Goal: Transaction & Acquisition: Purchase product/service

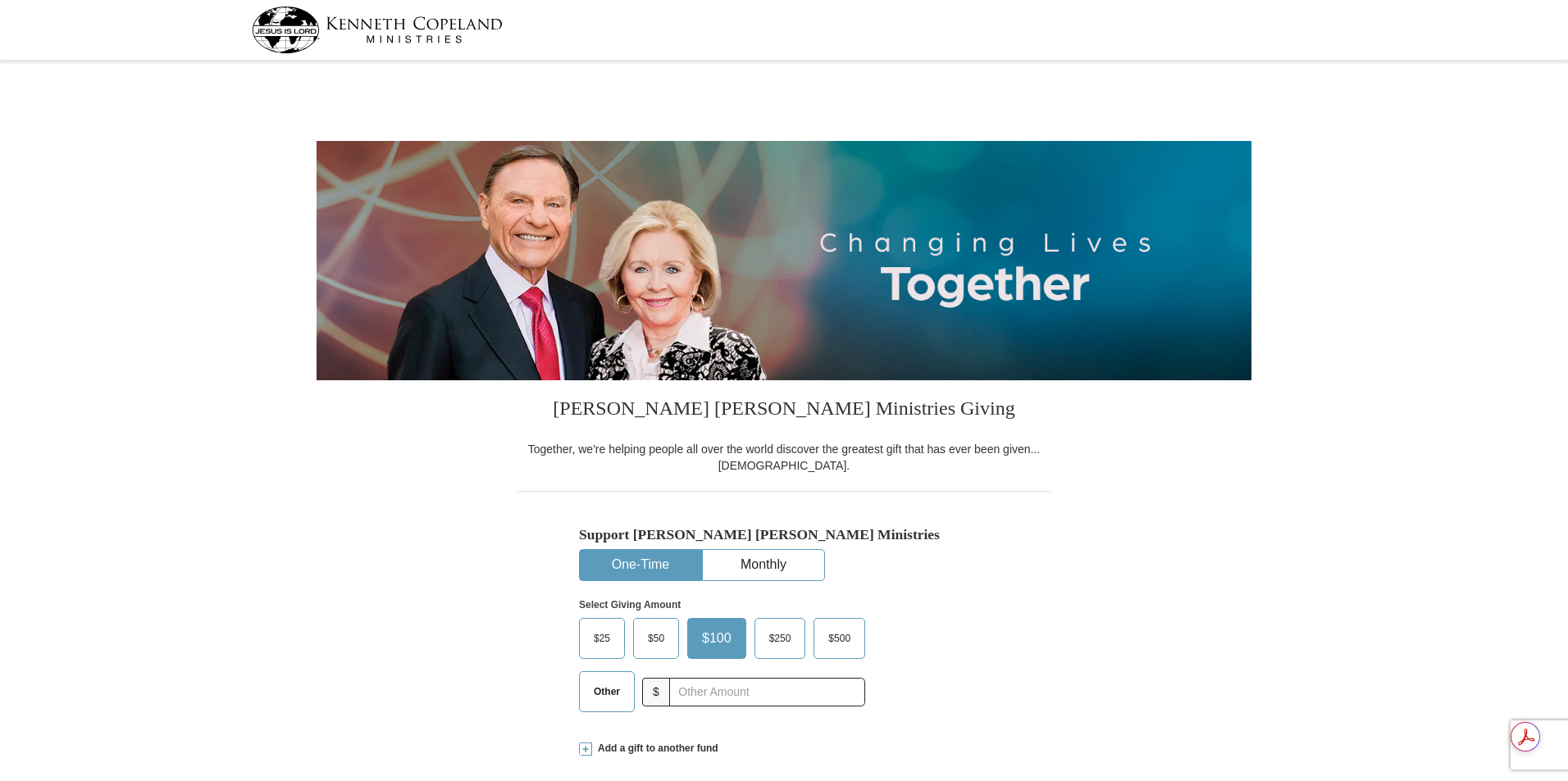
select select "MD"
click at [647, 560] on button "One-Time" at bounding box center [640, 565] width 122 height 31
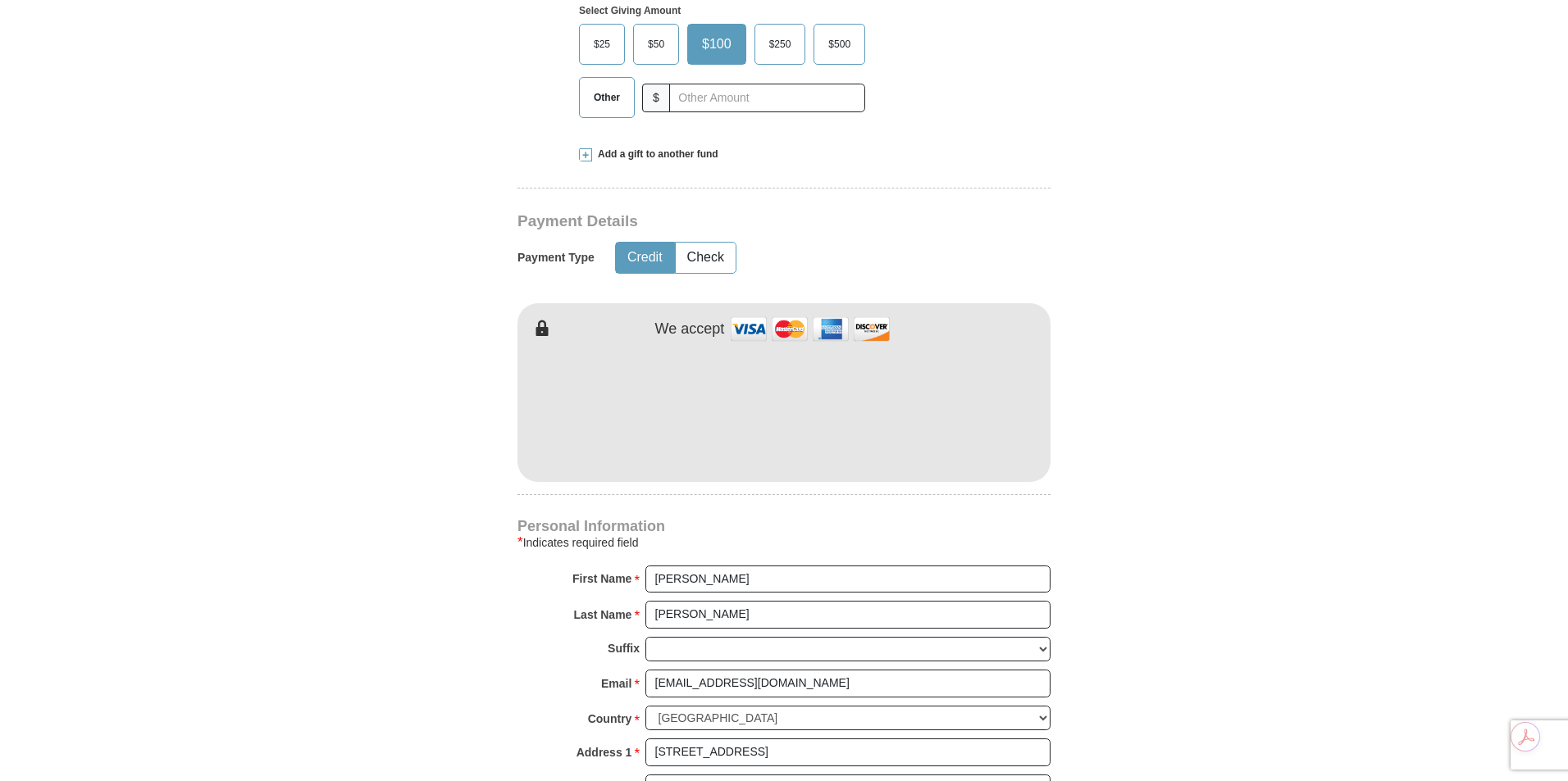
scroll to position [601, 0]
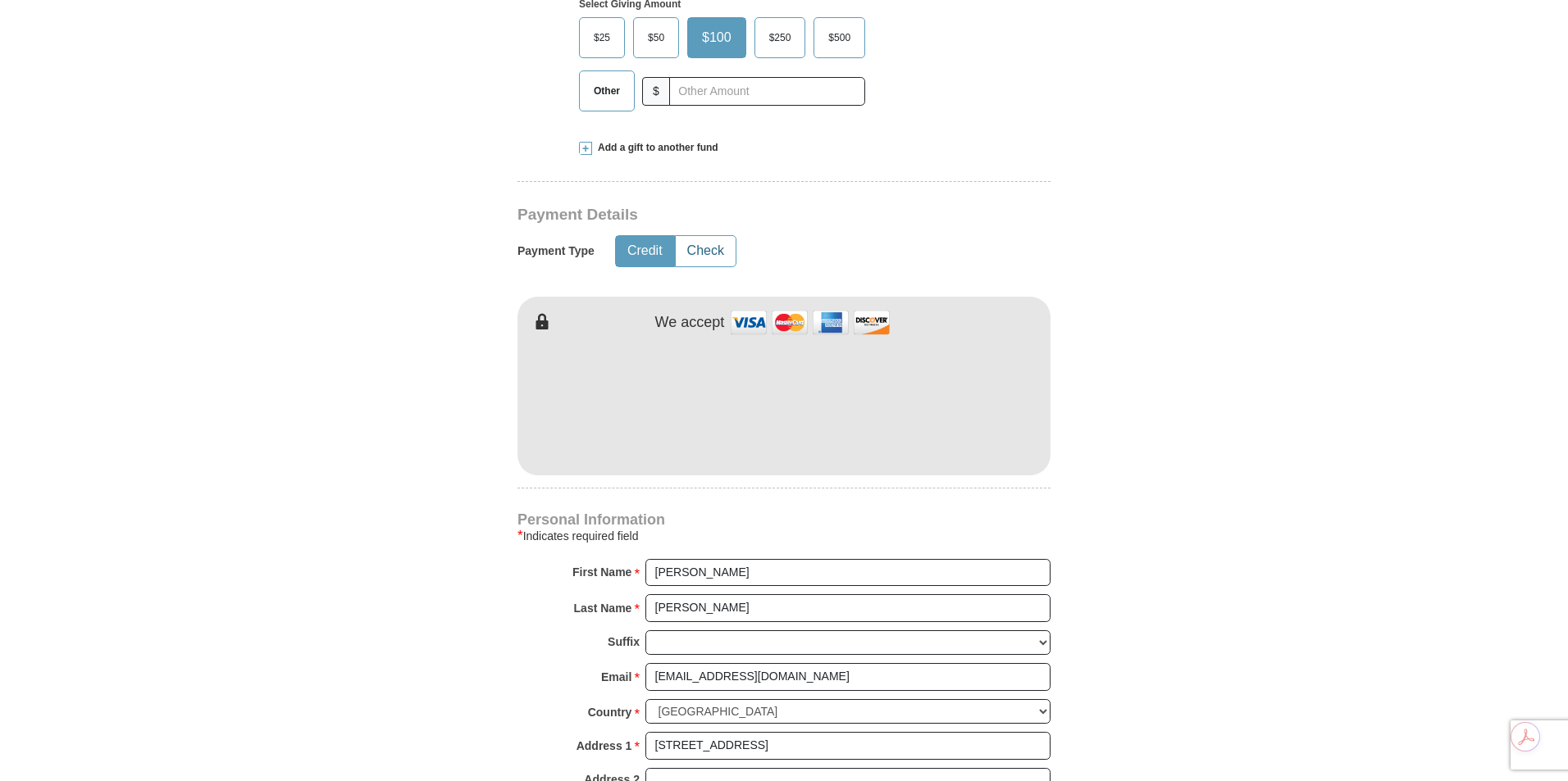
click at [698, 246] on button "Check" at bounding box center [706, 251] width 59 height 31
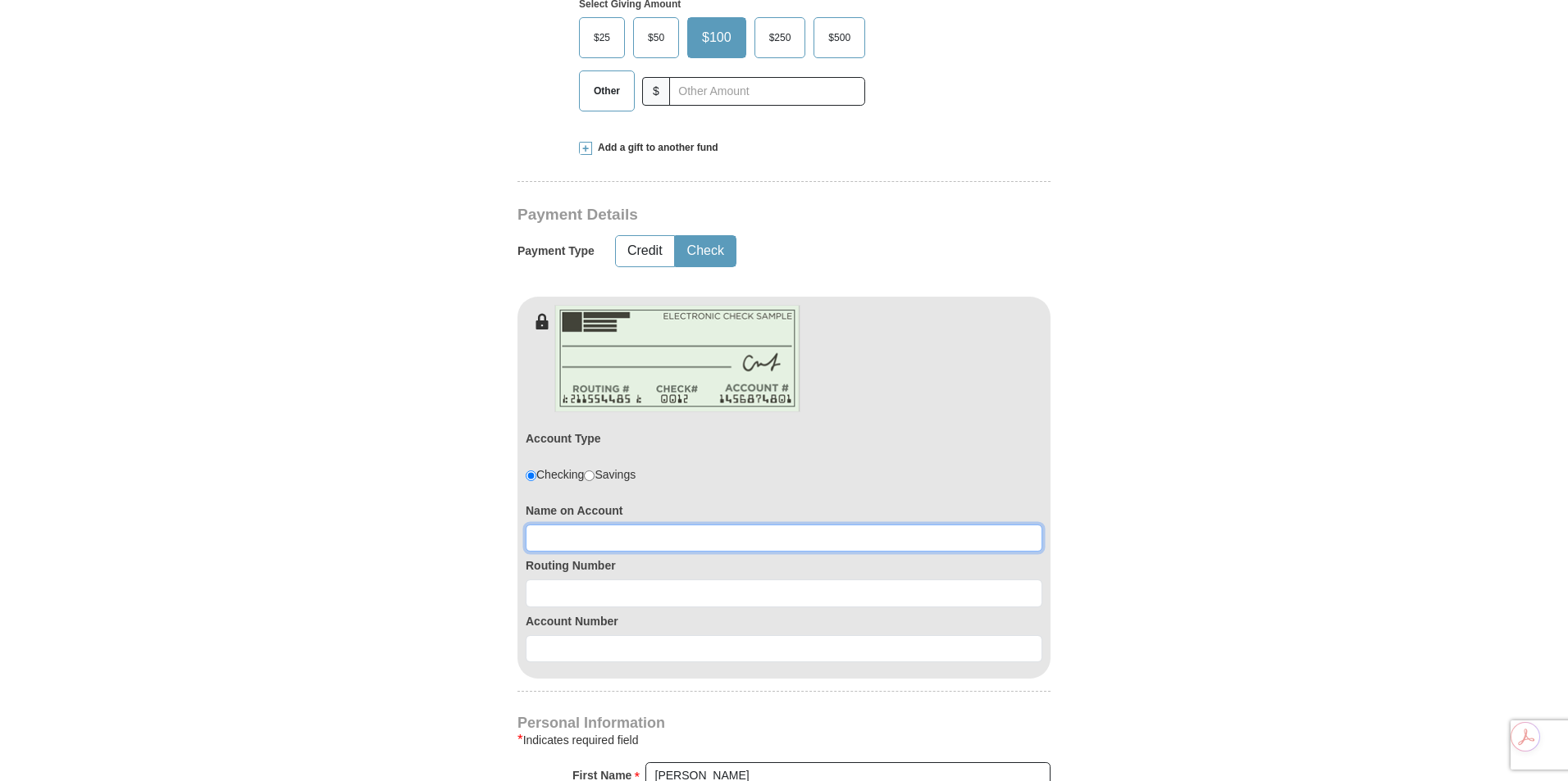
click at [543, 540] on input at bounding box center [783, 538] width 516 height 28
type input "[PERSON_NAME]"
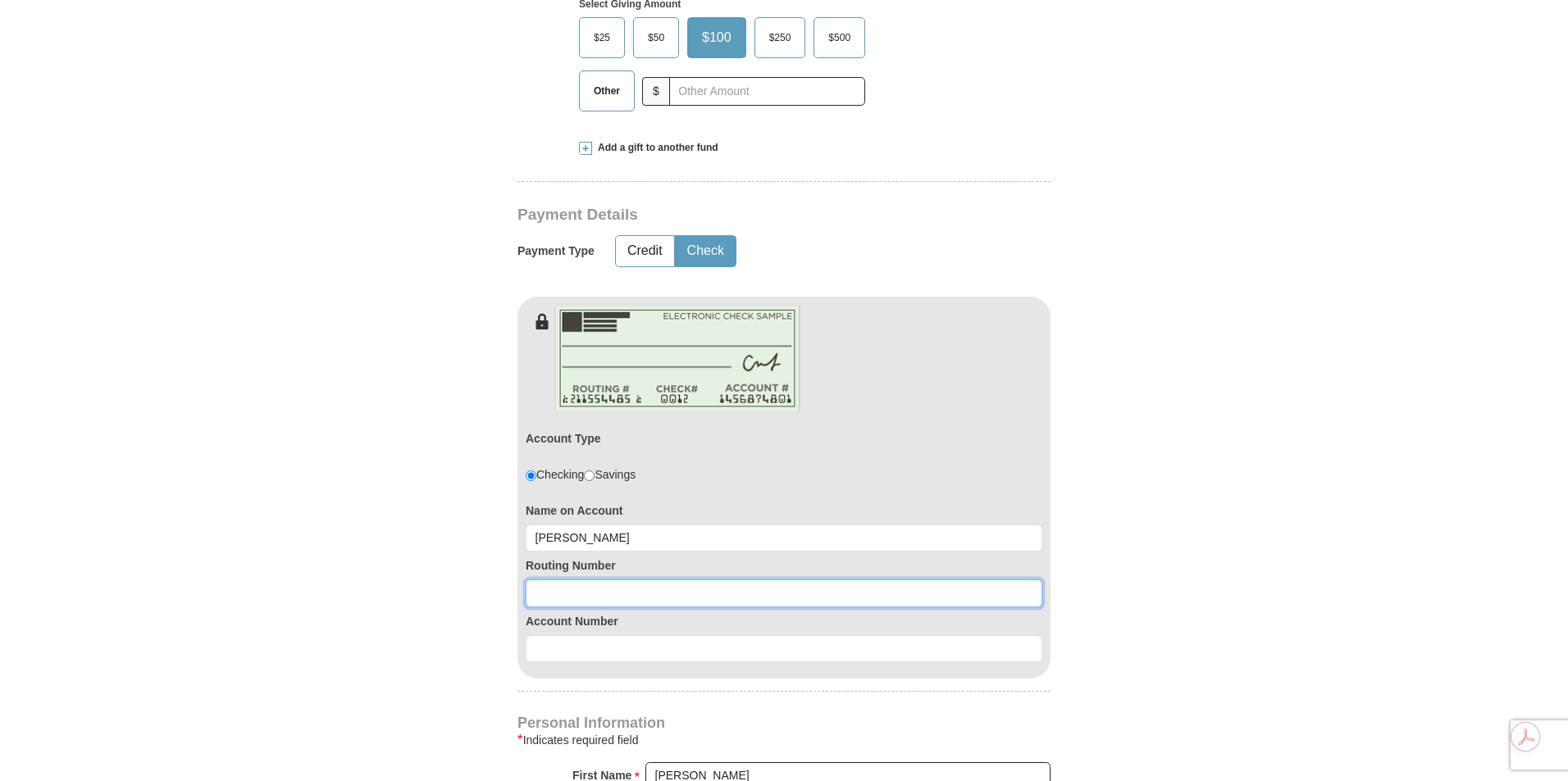
click at [581, 595] on input at bounding box center [783, 593] width 516 height 28
type input "055002707"
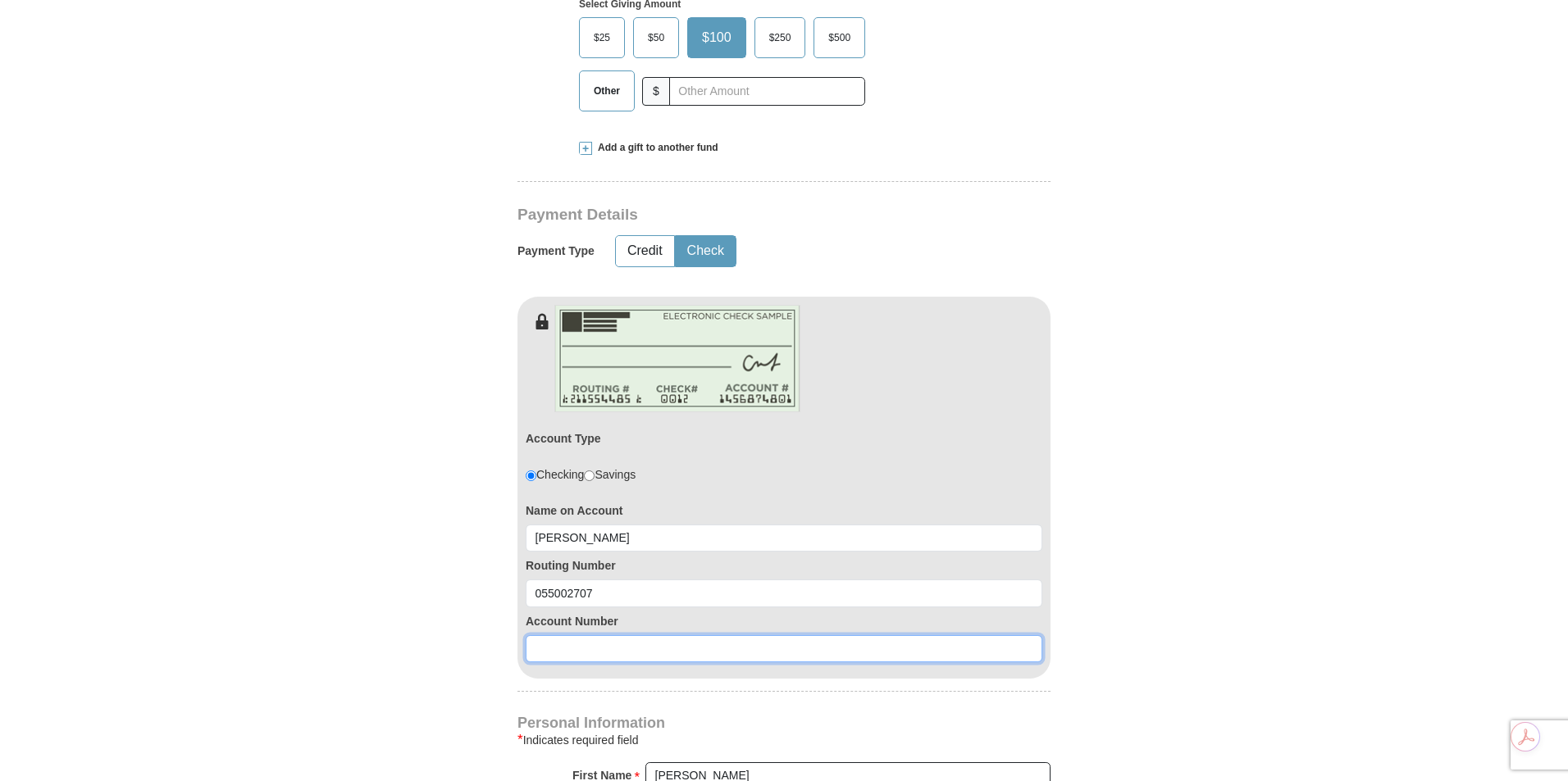
click at [554, 643] on input at bounding box center [783, 649] width 516 height 28
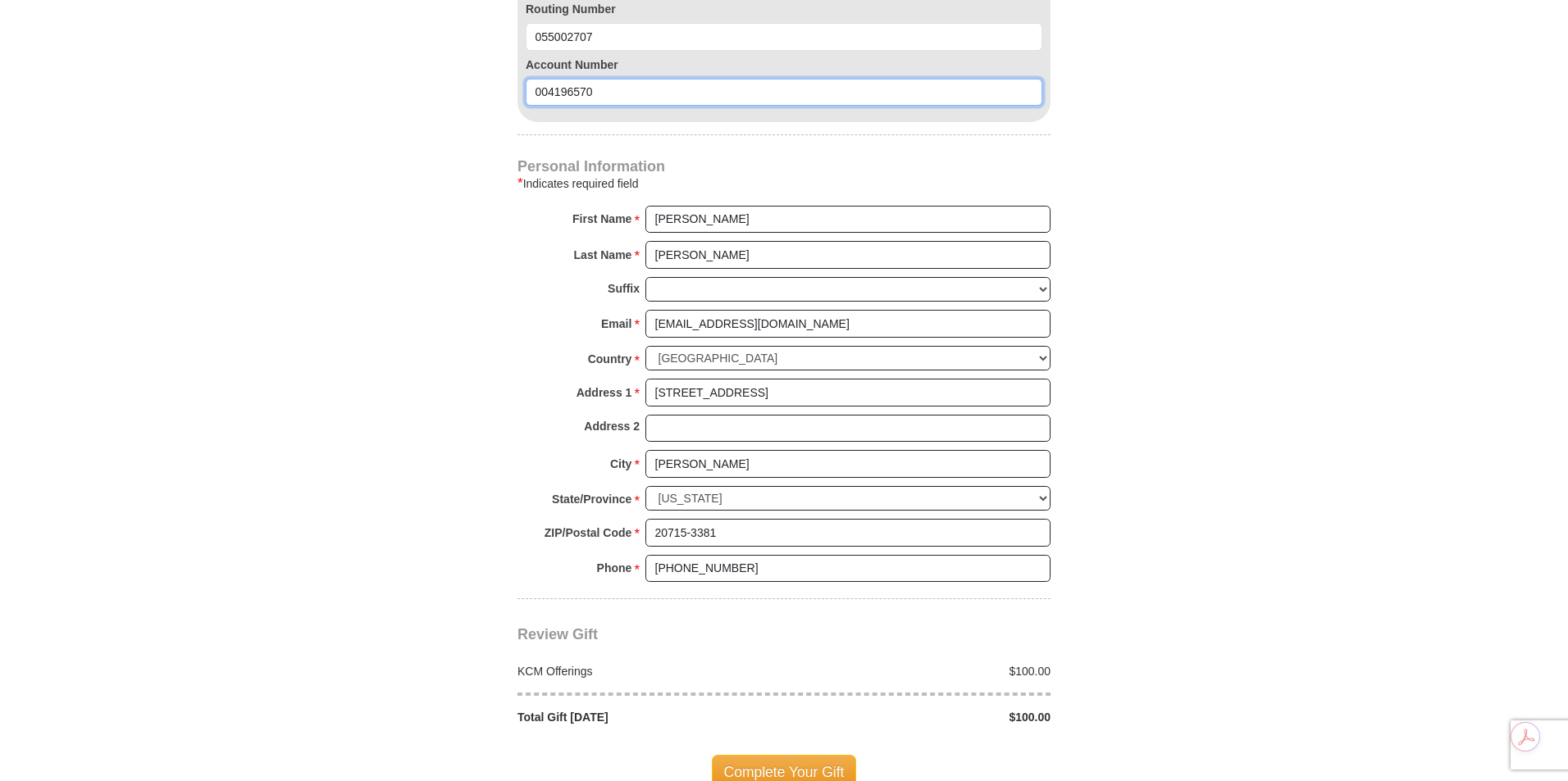
scroll to position [1203, 0]
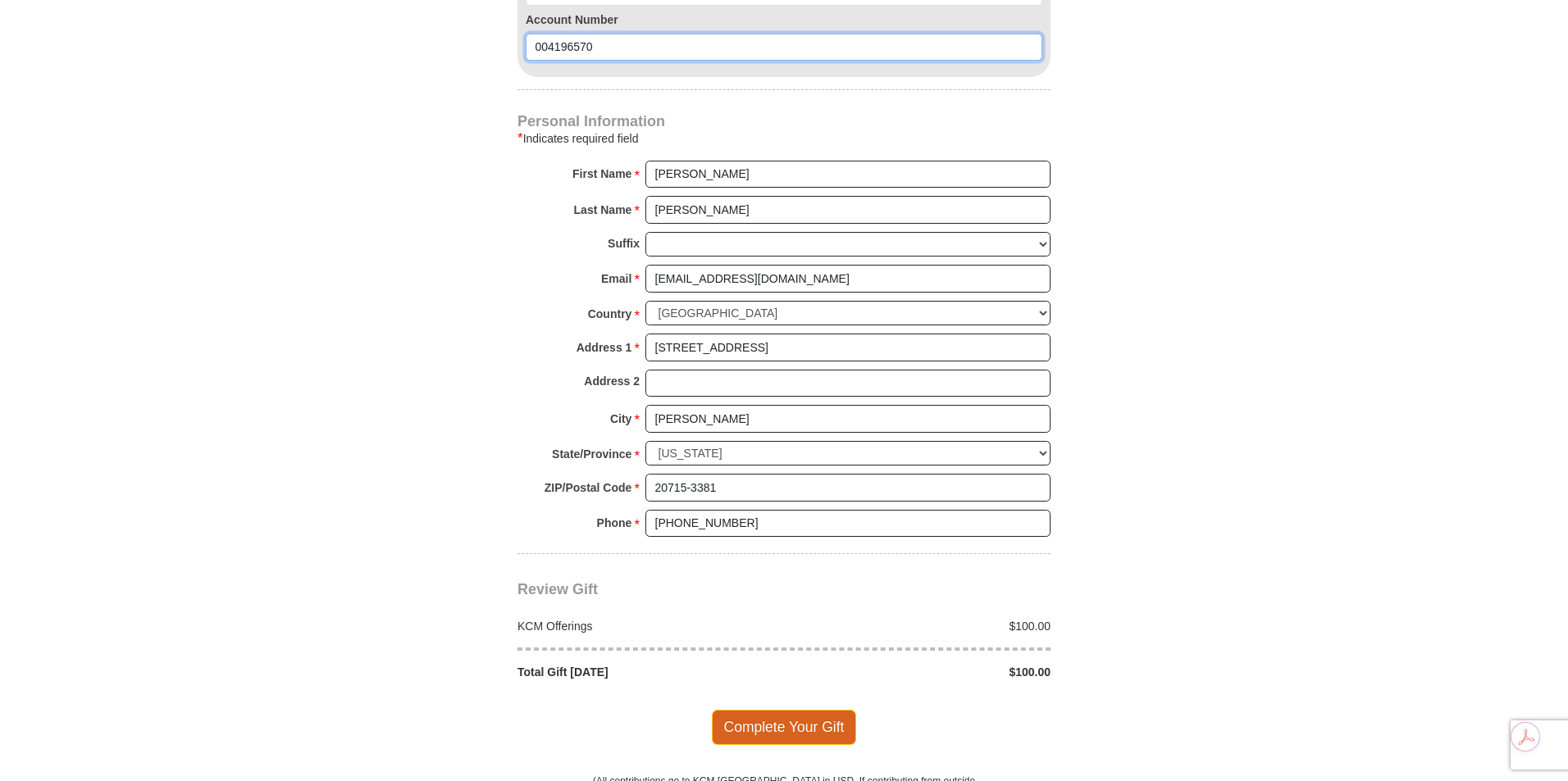
type input "004196570"
click at [793, 722] on span "Complete Your Gift" at bounding box center [784, 727] width 145 height 34
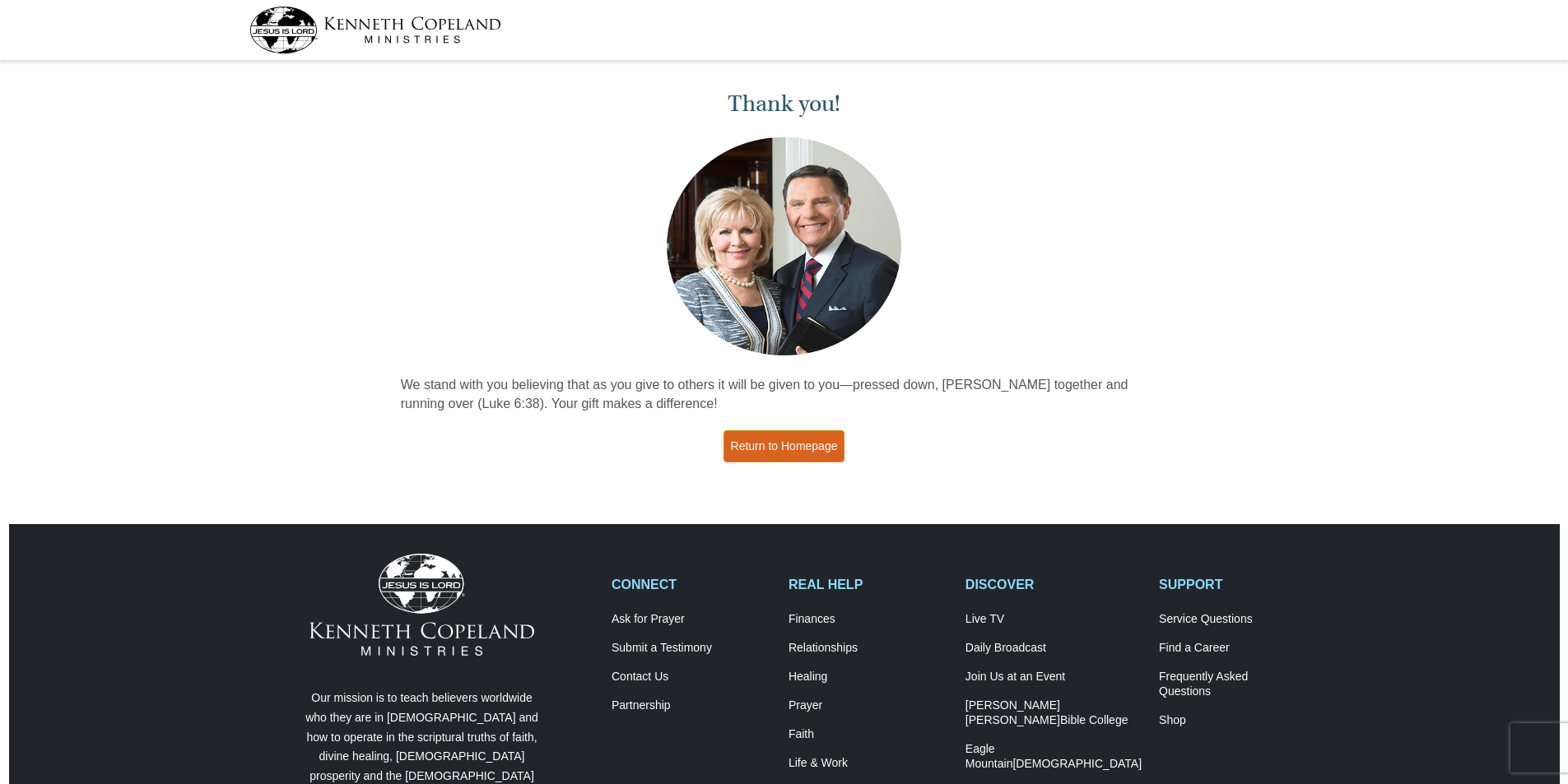
click at [801, 447] on link "Return to Homepage" at bounding box center [784, 446] width 122 height 32
